Goal: Check status

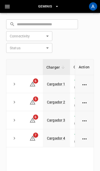
scroll to position [0, 24]
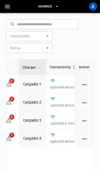
click at [96, 8] on div "A" at bounding box center [93, 6] width 8 height 8
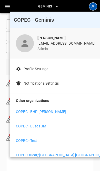
click at [60, 111] on li "COPEC - BHP [PERSON_NAME]" at bounding box center [56, 111] width 80 height 12
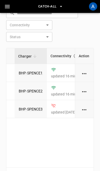
scroll to position [0, 28]
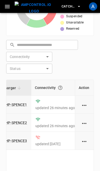
scroll to position [218, 0]
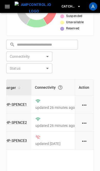
click at [81, 170] on div "Charger Connectivity Connector Status Vehicle Live Power Live SoC Last Session …" at bounding box center [50, 138] width 88 height 119
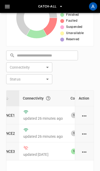
scroll to position [0, 51]
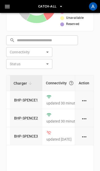
scroll to position [222, 0]
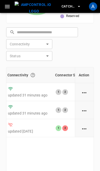
scroll to position [0, 57]
